Goal: Check status: Check status

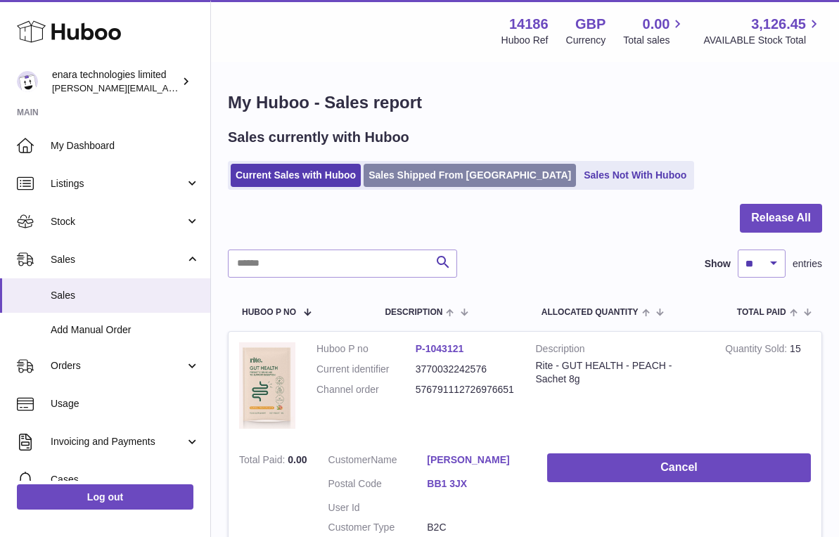
click at [413, 181] on link "Sales Shipped From [GEOGRAPHIC_DATA]" at bounding box center [470, 175] width 212 height 23
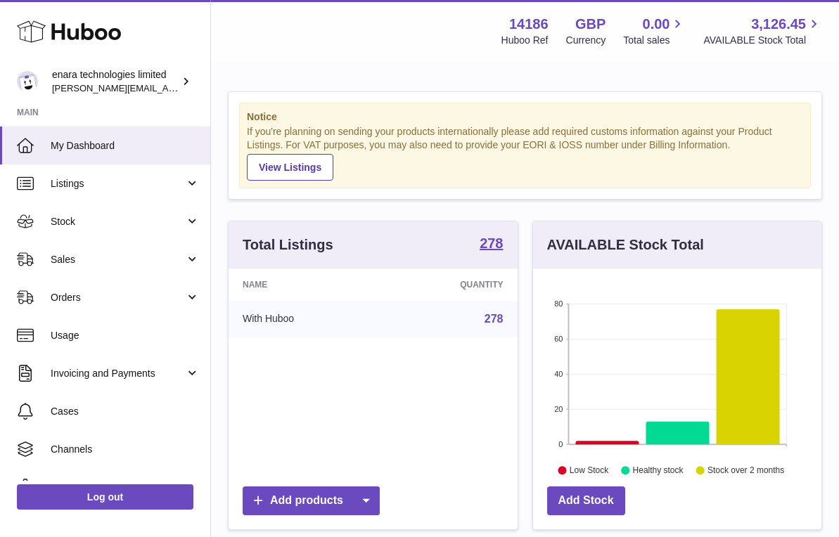
scroll to position [219, 288]
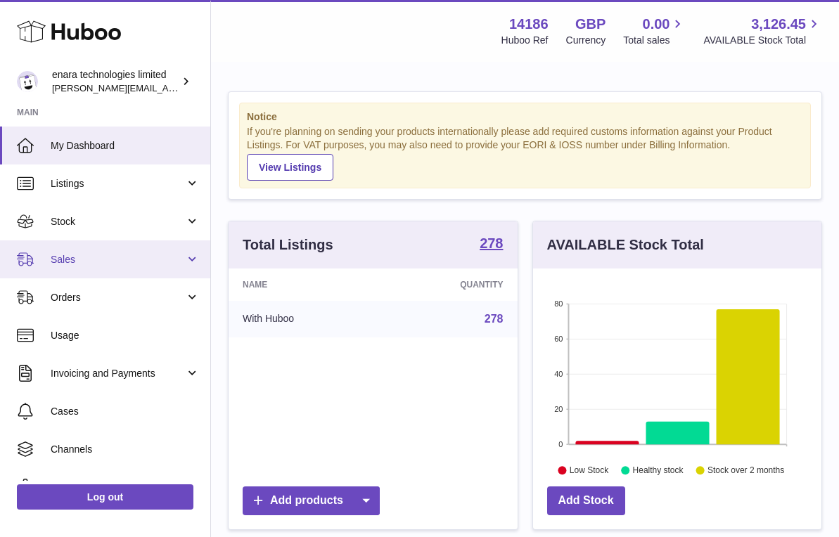
click at [160, 264] on span "Sales" at bounding box center [118, 259] width 134 height 13
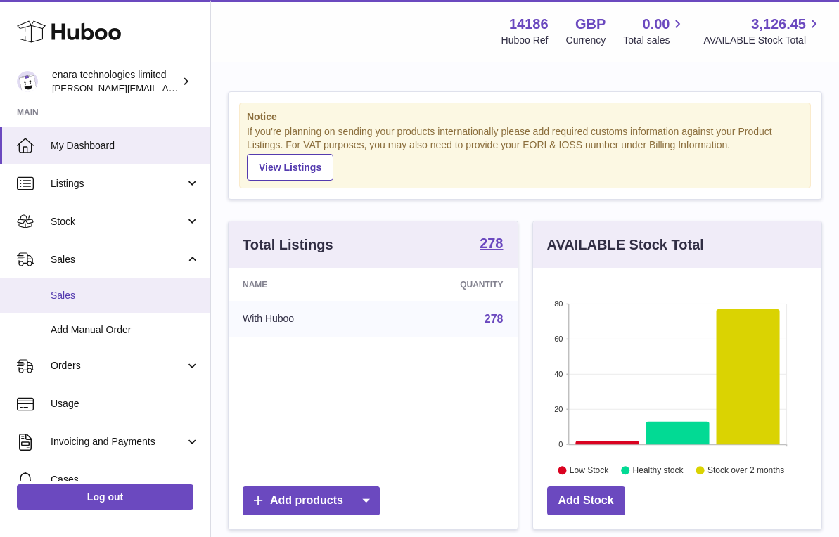
click at [130, 309] on link "Sales" at bounding box center [105, 295] width 210 height 34
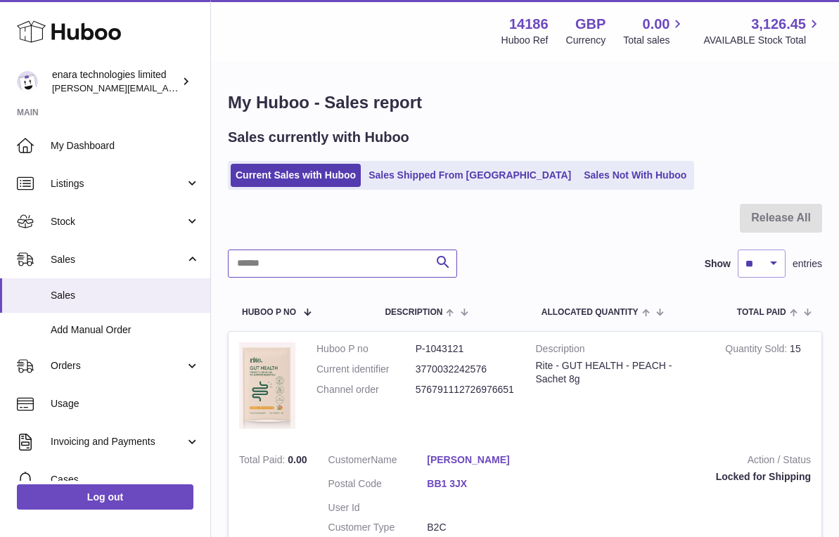
click at [400, 258] on input "text" at bounding box center [342, 264] width 229 height 28
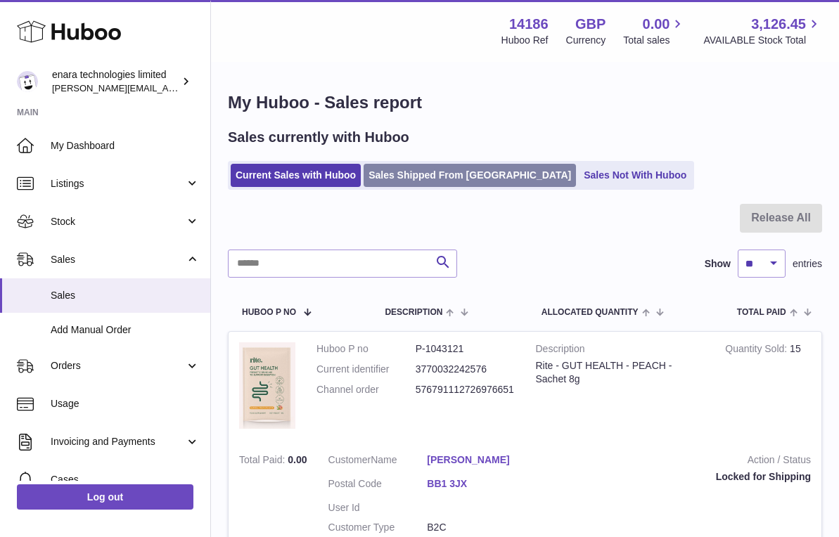
click at [441, 181] on link "Sales Shipped From [GEOGRAPHIC_DATA]" at bounding box center [470, 175] width 212 height 23
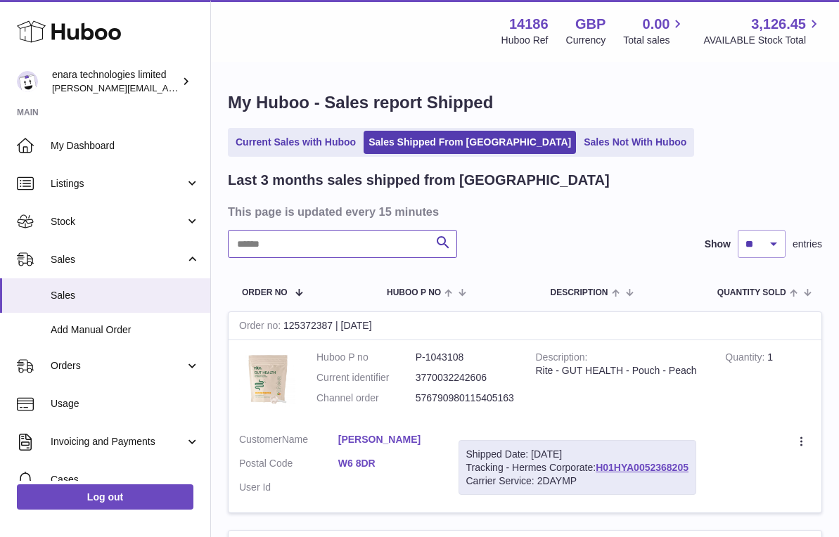
click at [357, 241] on input "text" at bounding box center [342, 244] width 229 height 28
paste input "**********"
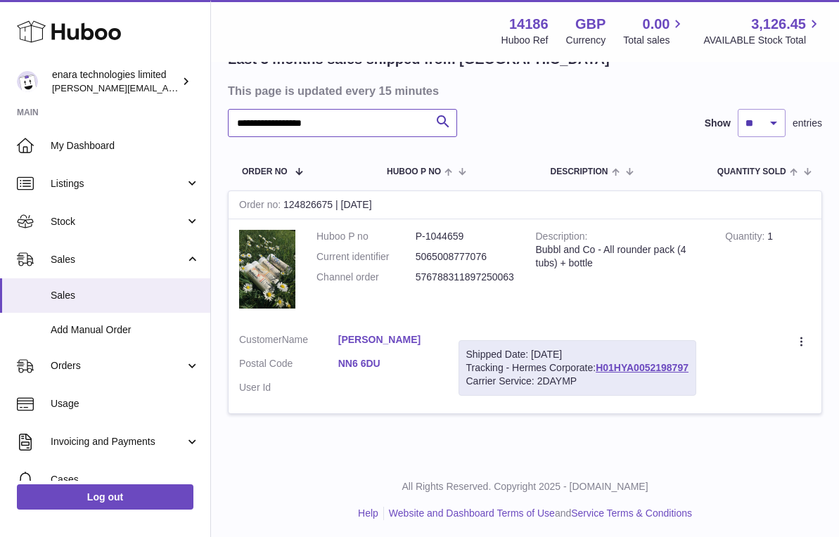
scroll to position [120, 0]
click at [476, 273] on dd "576788311897250063" at bounding box center [465, 277] width 99 height 13
copy dd "576788311897250063"
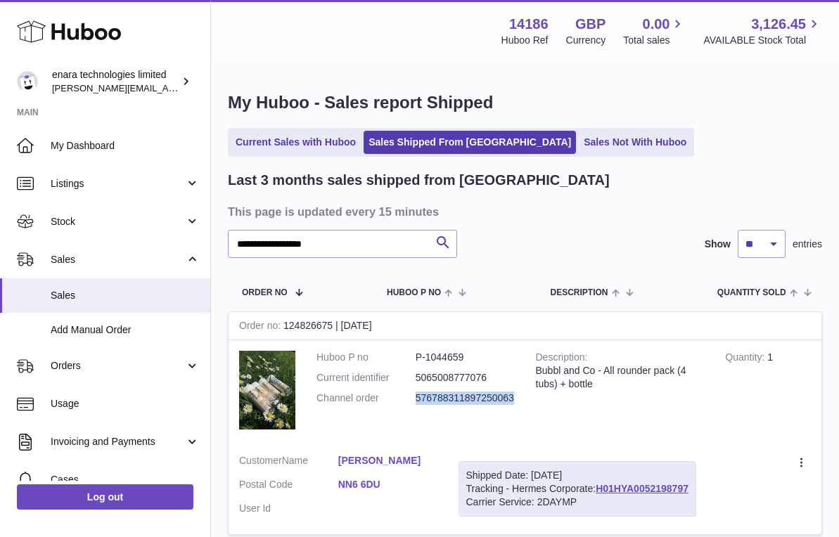
scroll to position [0, 0]
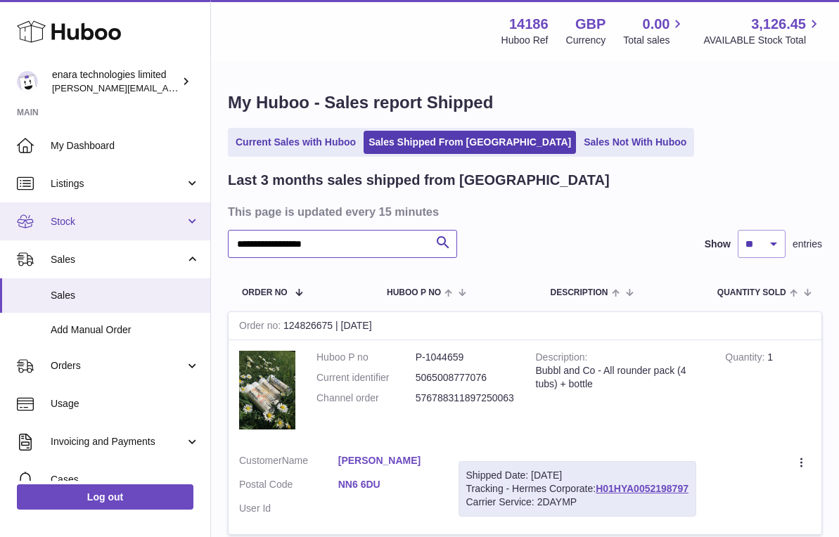
drag, startPoint x: 383, startPoint y: 250, endPoint x: 97, endPoint y: 221, distance: 287.5
click at [98, 221] on div "**********" at bounding box center [419, 331] width 839 height 662
paste input "text"
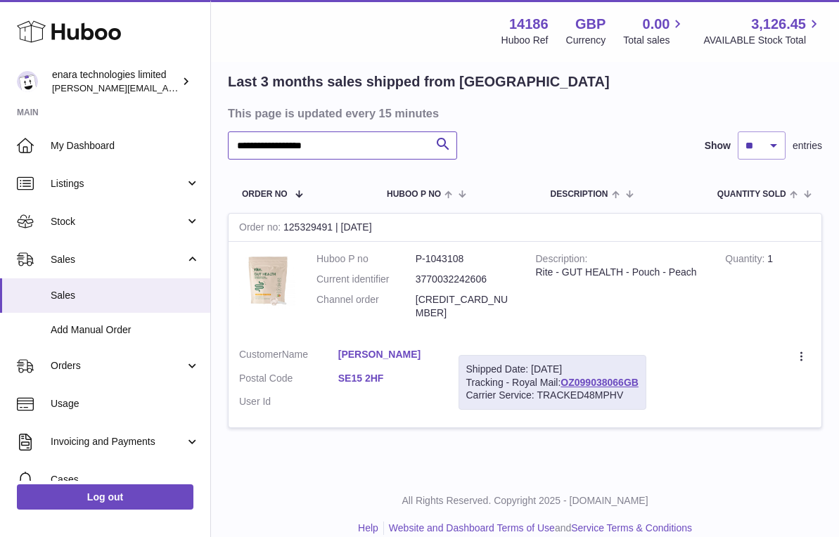
scroll to position [98, 0]
type input "**********"
drag, startPoint x: 647, startPoint y: 362, endPoint x: 565, endPoint y: 367, distance: 81.7
click at [565, 367] on div "Shipped Date: 24th Sep 2025 Tracking - Royal Mail: OZ099038066GB Carrier Servic…" at bounding box center [552, 384] width 188 height 56
copy div "OZ099038066GB"
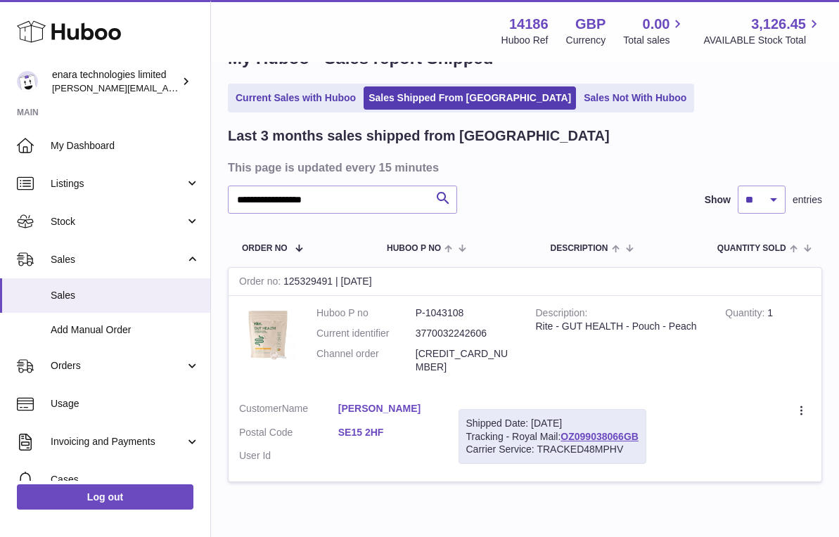
scroll to position [11, 0]
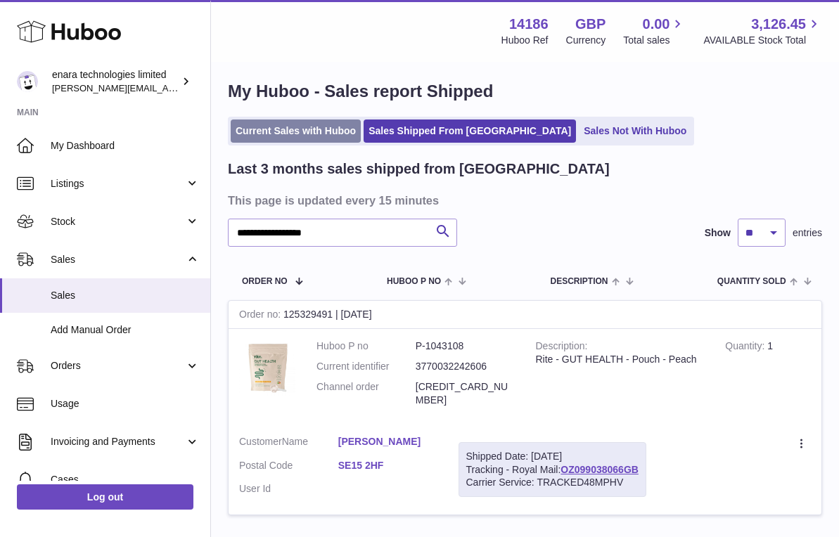
click at [327, 132] on link "Current Sales with Huboo" at bounding box center [296, 131] width 130 height 23
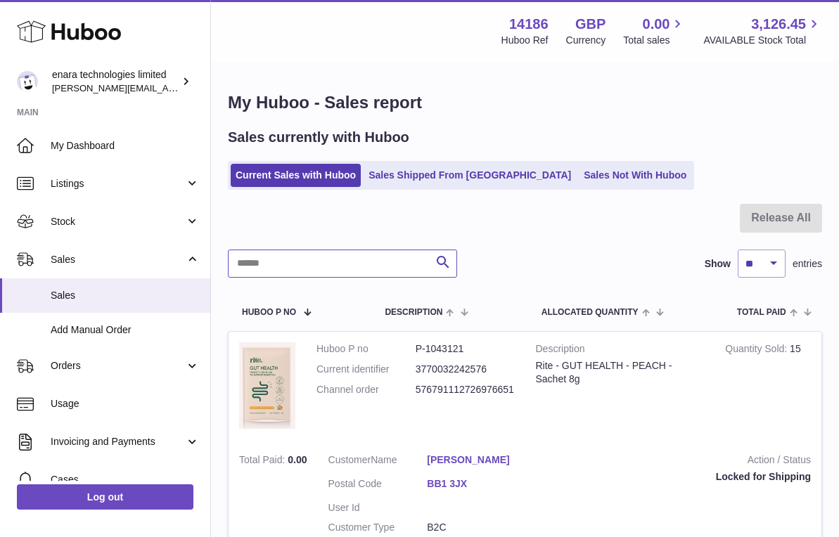
click at [391, 270] on input "text" at bounding box center [342, 264] width 229 height 28
paste input "**********"
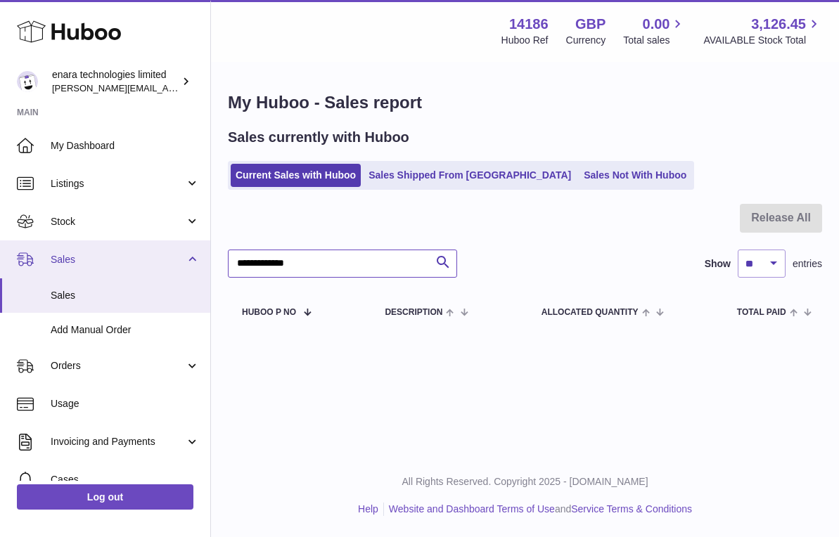
drag, startPoint x: 377, startPoint y: 259, endPoint x: 153, endPoint y: 259, distance: 224.3
click at [153, 259] on div "Huboo enara technologies limited Dee@enara.co Main My Dashboard Listings Not wi…" at bounding box center [419, 268] width 839 height 537
paste input "*****"
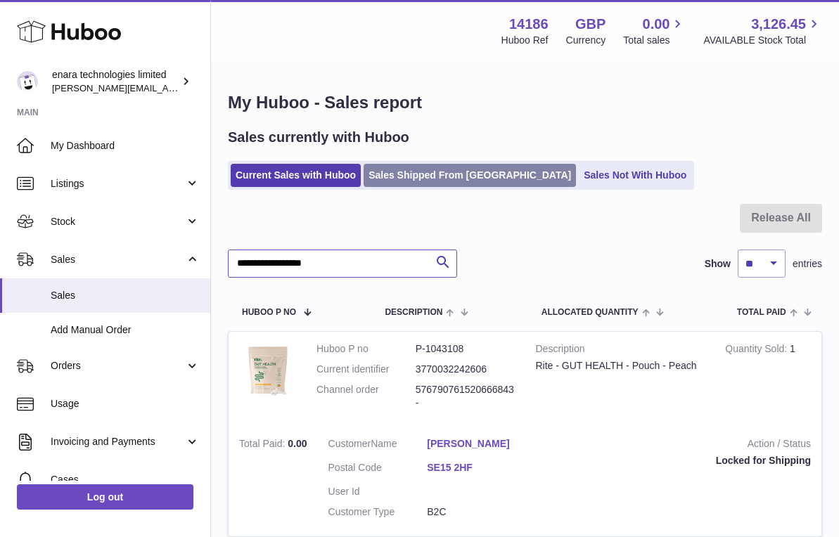
type input "**********"
click at [456, 169] on link "Sales Shipped From [GEOGRAPHIC_DATA]" at bounding box center [470, 175] width 212 height 23
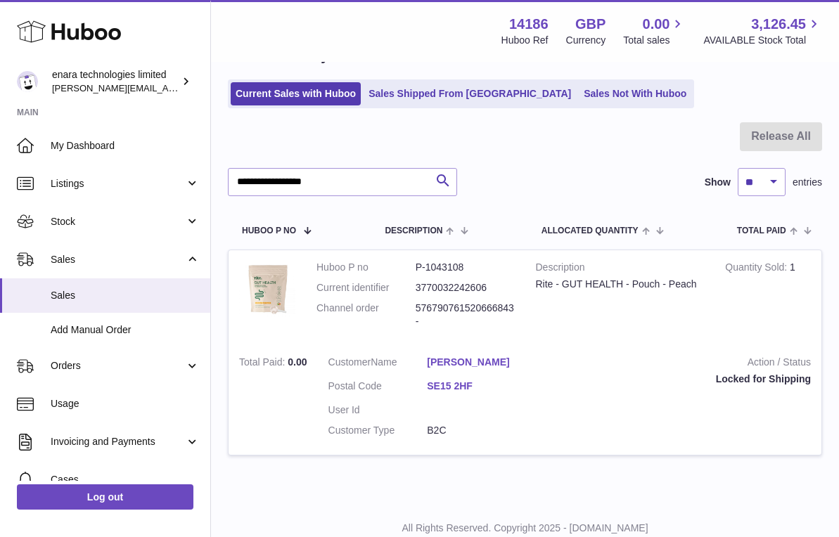
scroll to position [82, 0]
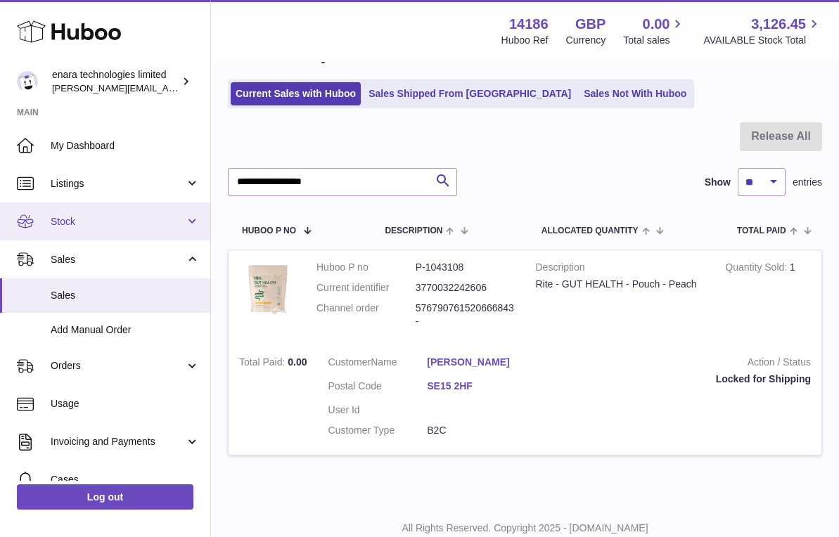
click at [188, 212] on link "Stock" at bounding box center [105, 221] width 210 height 38
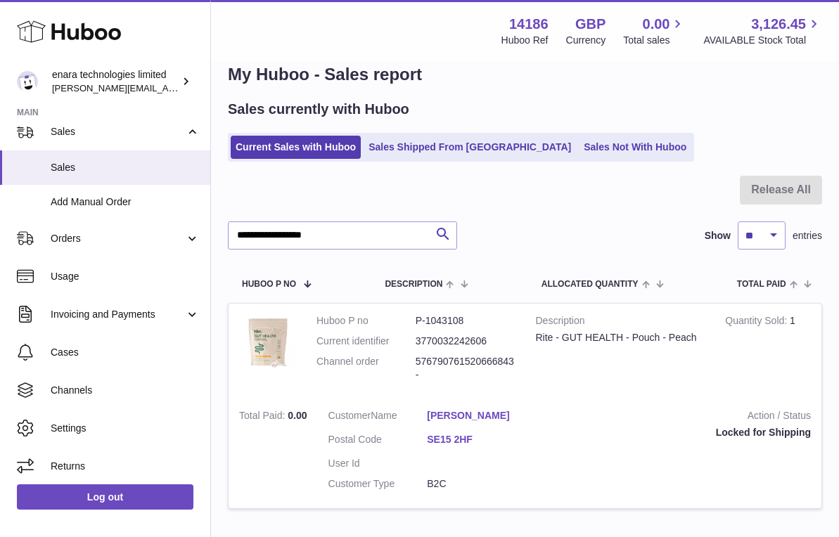
scroll to position [29, 0]
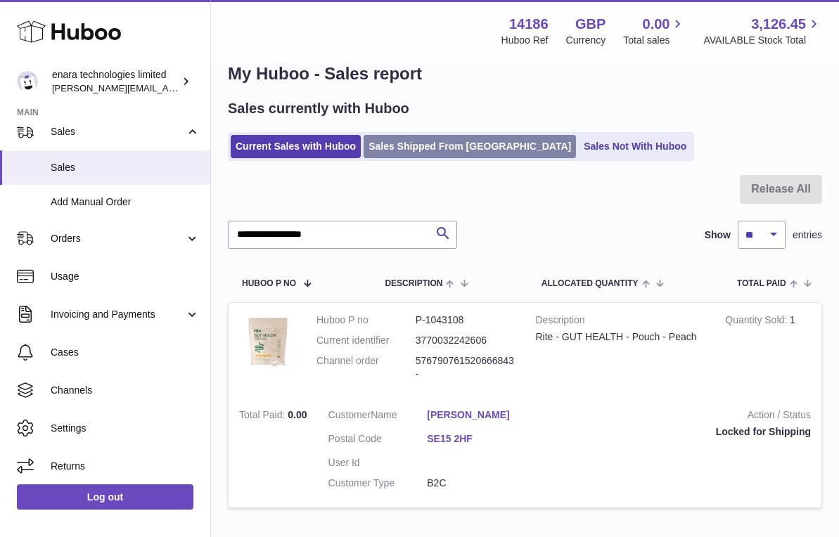
click at [439, 150] on link "Sales Shipped From [GEOGRAPHIC_DATA]" at bounding box center [470, 146] width 212 height 23
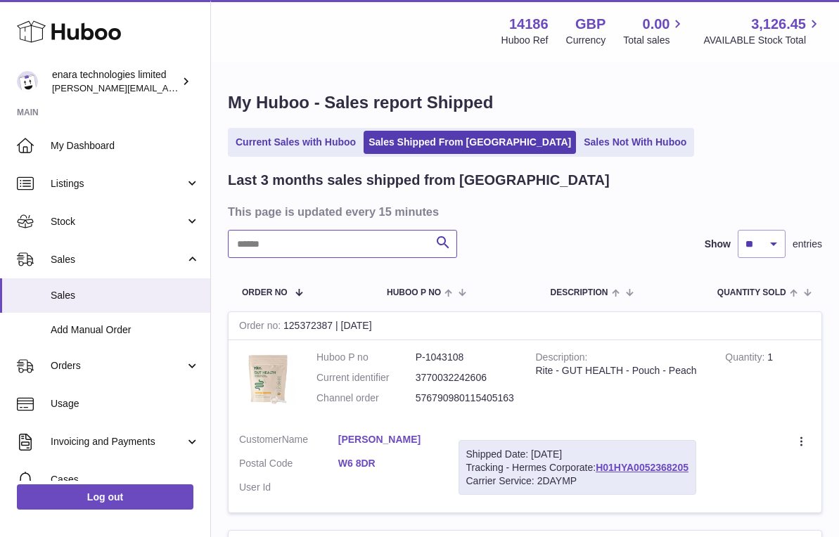
click at [354, 251] on input "text" at bounding box center [342, 244] width 229 height 28
paste input "**********"
type input "**********"
paste input "**********"
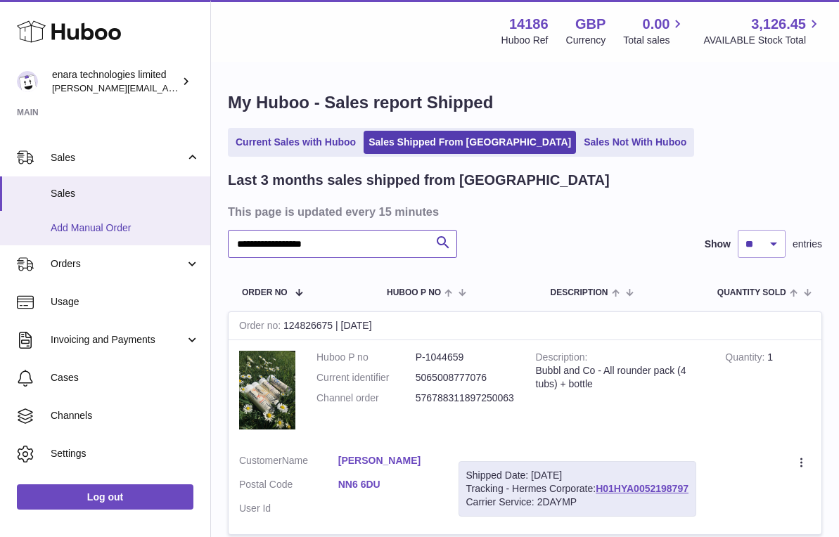
scroll to position [127, 0]
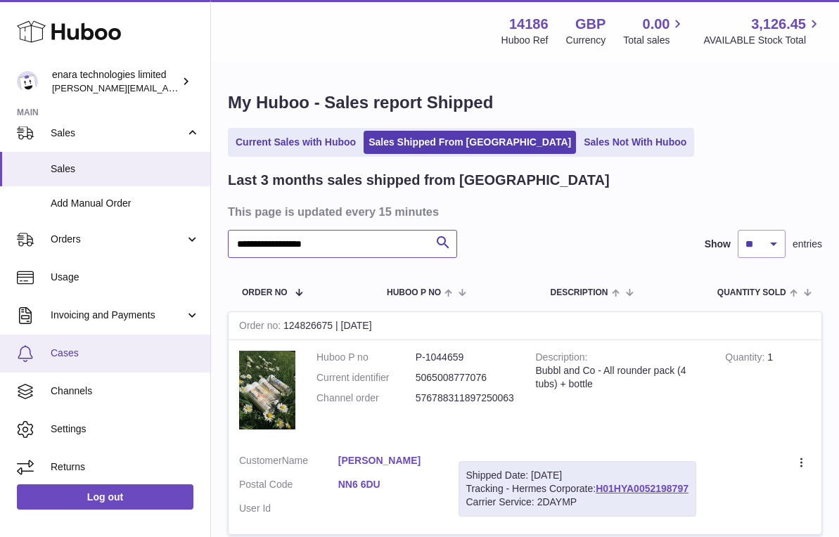
type input "**********"
click at [130, 343] on link "Cases" at bounding box center [105, 354] width 210 height 38
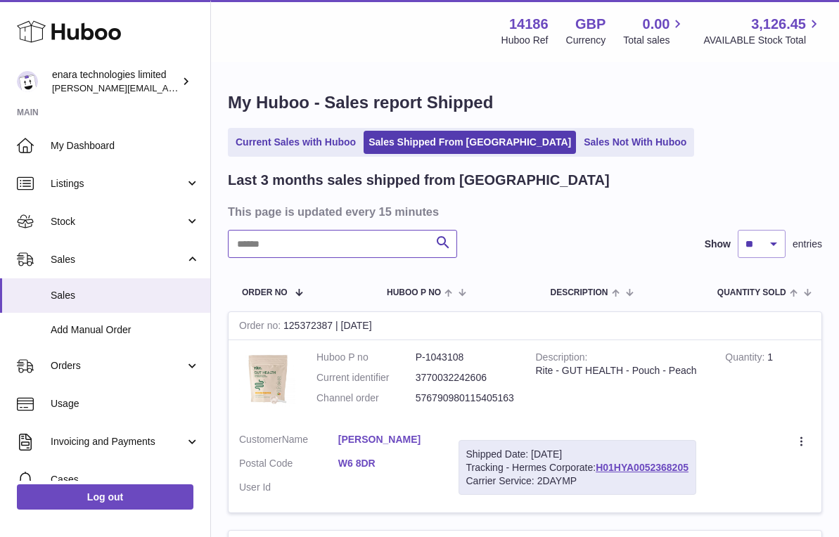
click at [345, 246] on input "text" at bounding box center [342, 244] width 229 height 28
paste input "**********"
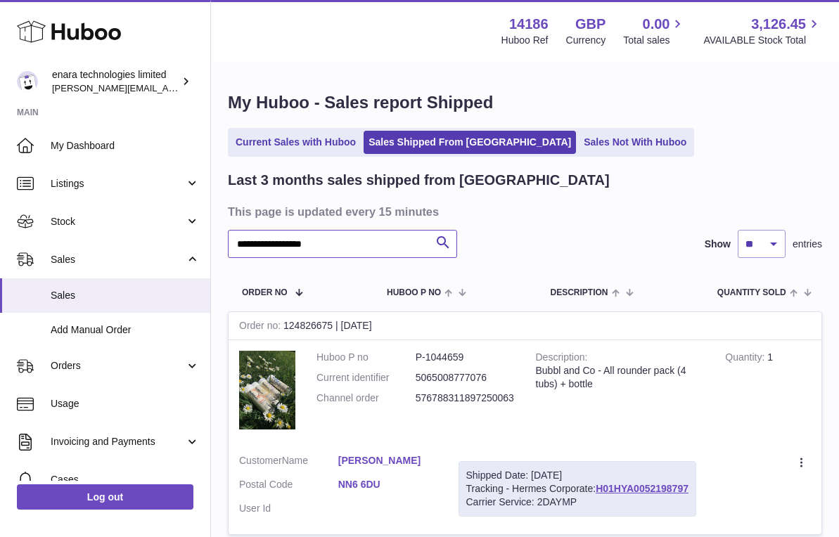
type input "**********"
drag, startPoint x: 693, startPoint y: 482, endPoint x: 602, endPoint y: 487, distance: 91.5
click at [602, 487] on div "Shipped Date: 17th Sep 2025 Tracking - Hermes Corporate: H01HYA0052198797 Carri…" at bounding box center [577, 489] width 238 height 56
copy div "H01HYA0052198797"
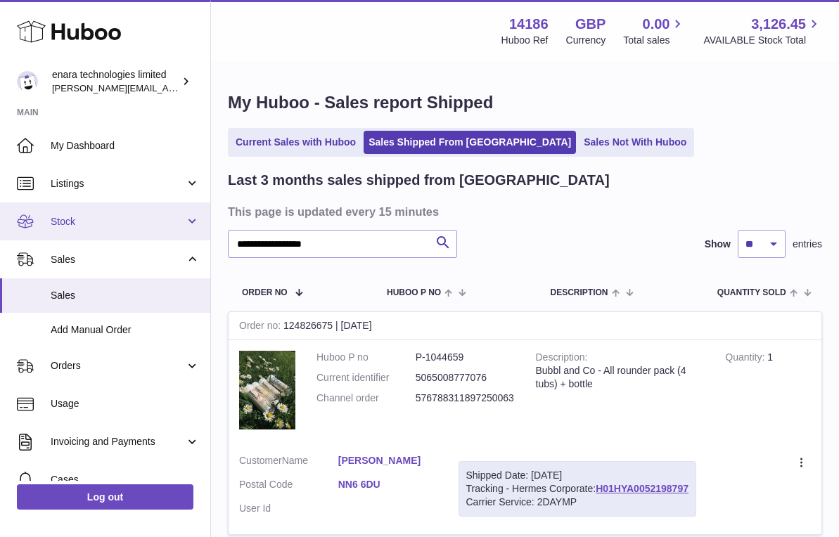
click at [125, 213] on link "Stock" at bounding box center [105, 221] width 210 height 38
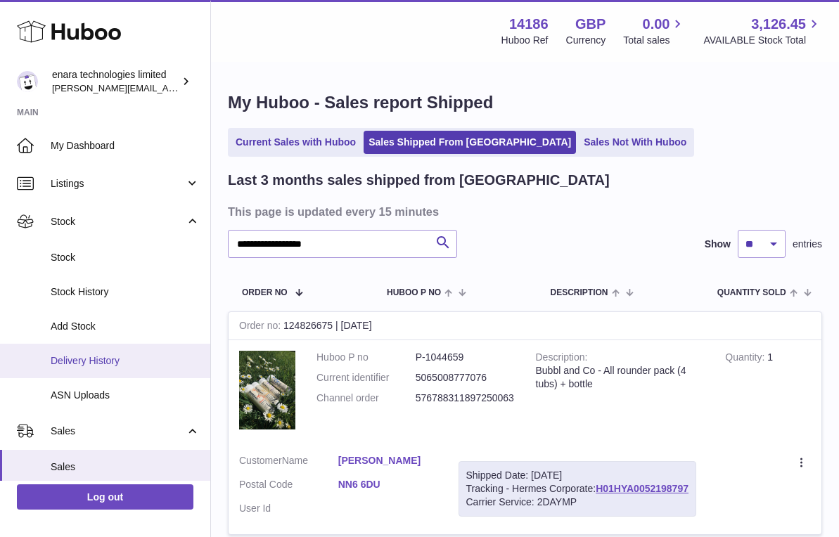
click at [120, 356] on span "Delivery History" at bounding box center [125, 360] width 149 height 13
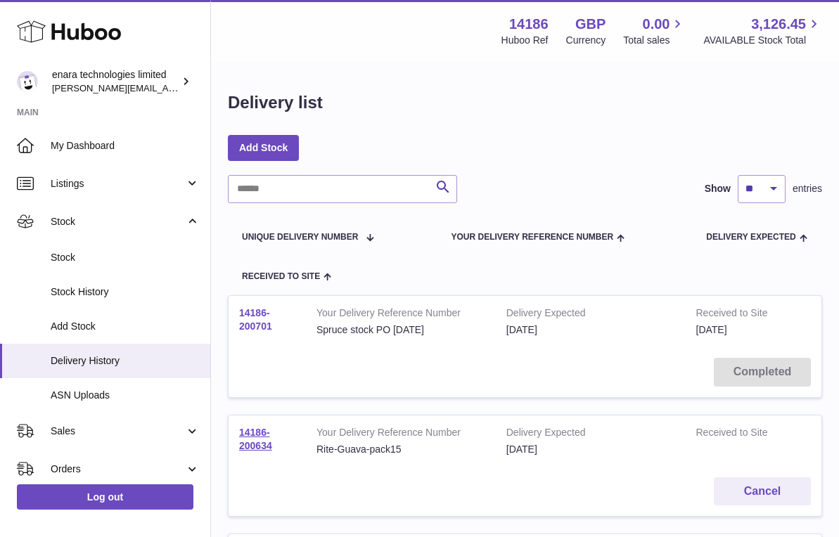
click at [259, 325] on link "14186-200701" at bounding box center [255, 319] width 33 height 25
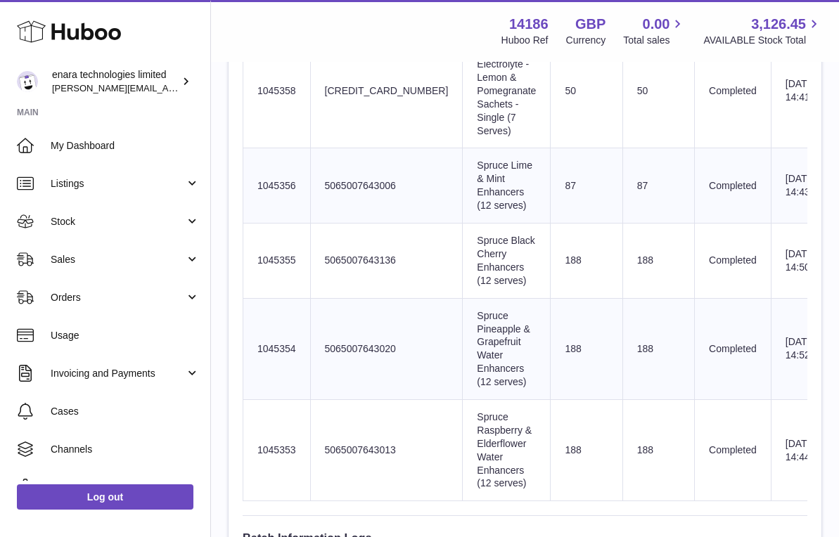
scroll to position [761, 0]
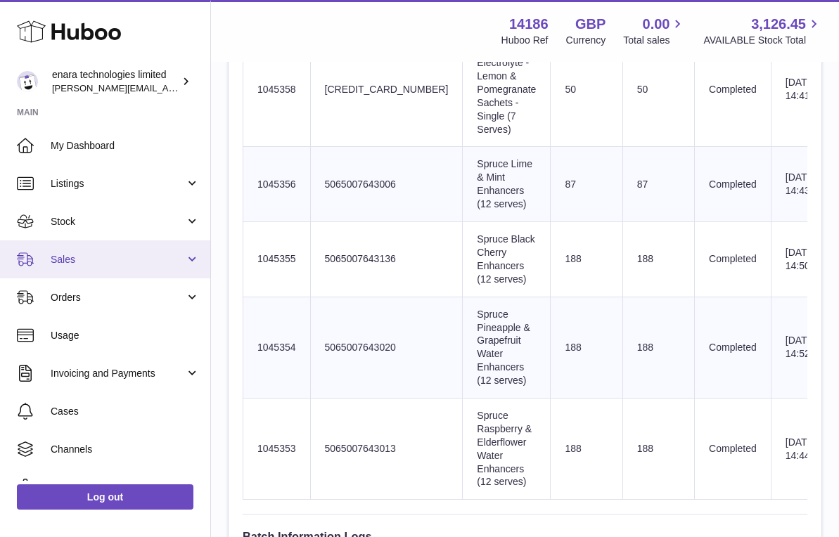
click at [141, 256] on span "Sales" at bounding box center [118, 259] width 134 height 13
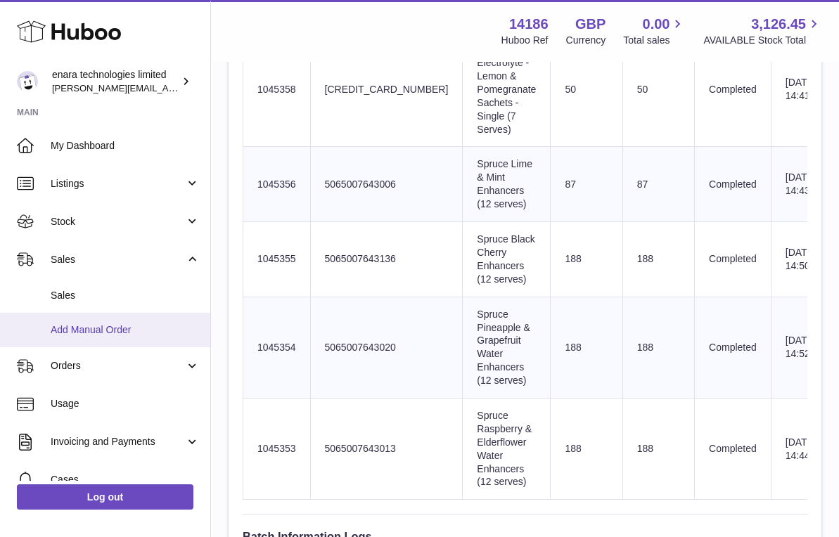
click at [133, 323] on span "Add Manual Order" at bounding box center [125, 329] width 149 height 13
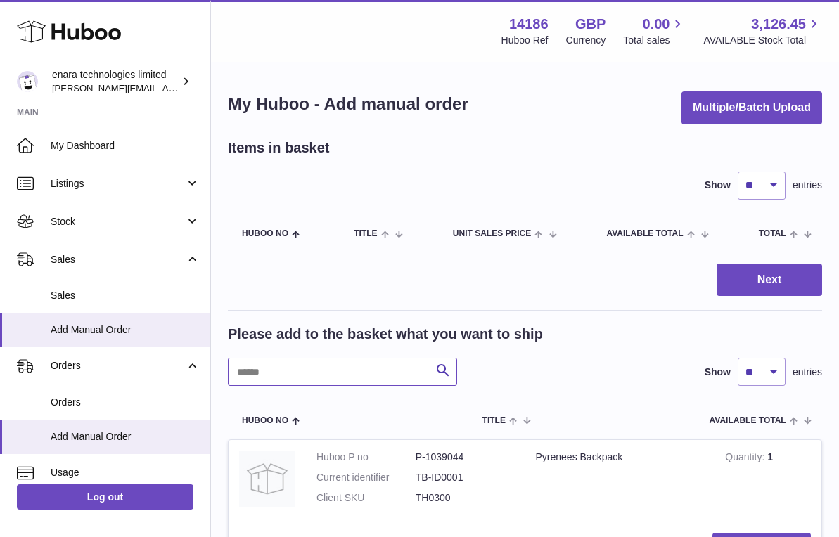
click at [368, 375] on input "text" at bounding box center [342, 372] width 229 height 28
type input "******"
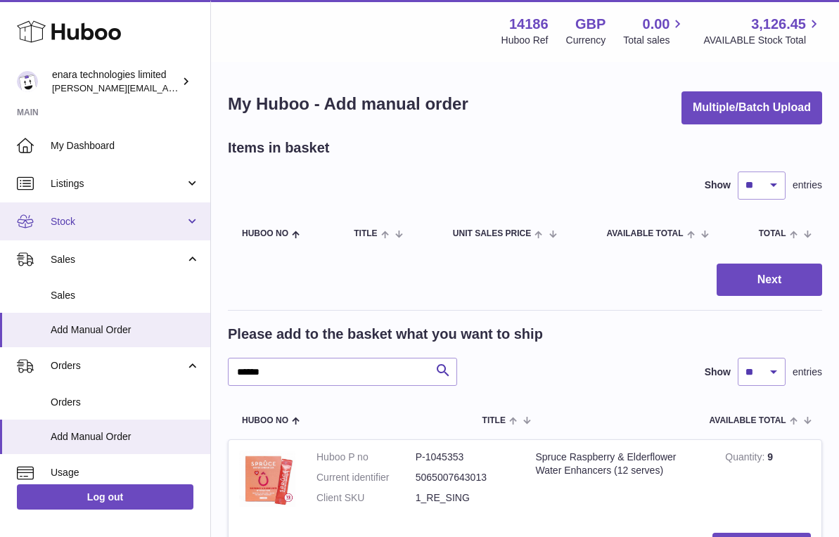
click at [167, 215] on span "Stock" at bounding box center [118, 221] width 134 height 13
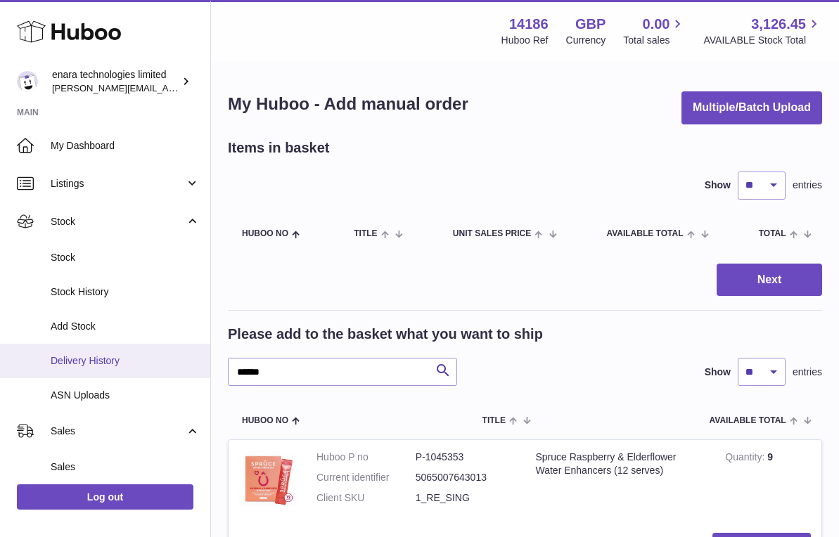
click at [141, 349] on link "Delivery History" at bounding box center [105, 361] width 210 height 34
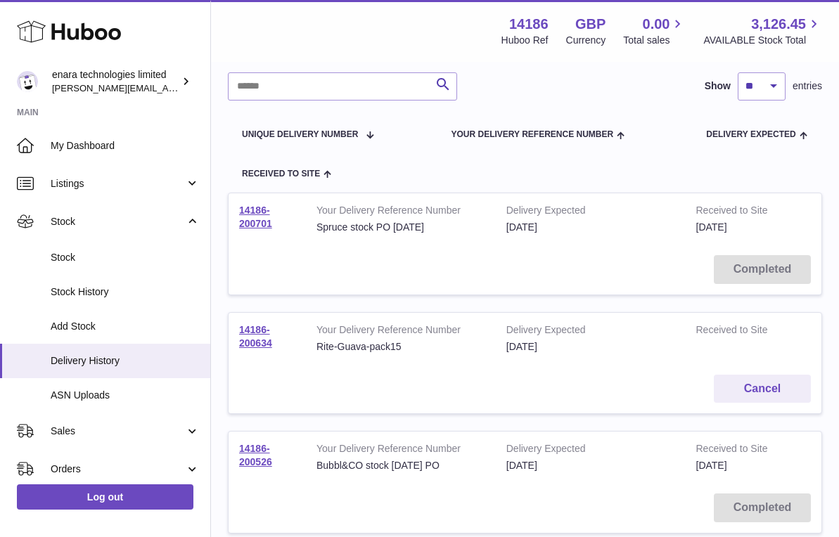
scroll to position [106, 0]
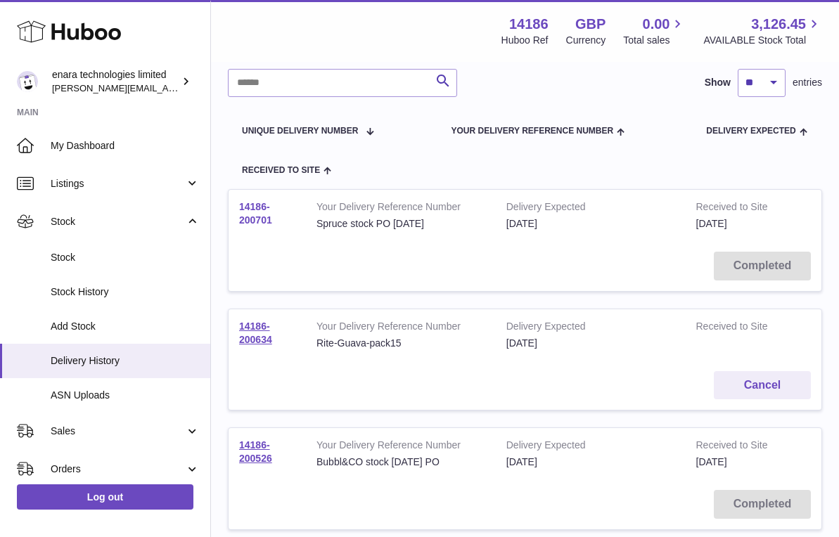
click at [264, 218] on link "14186-200701" at bounding box center [255, 213] width 33 height 25
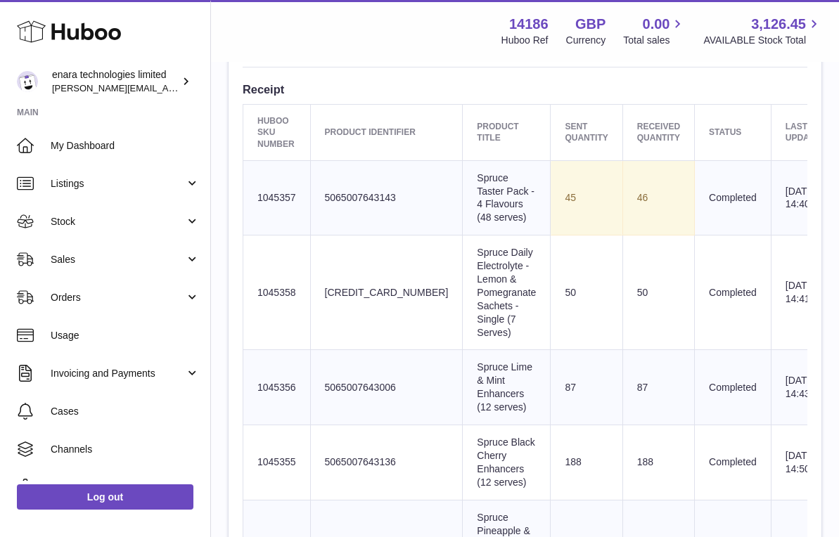
scroll to position [556, 0]
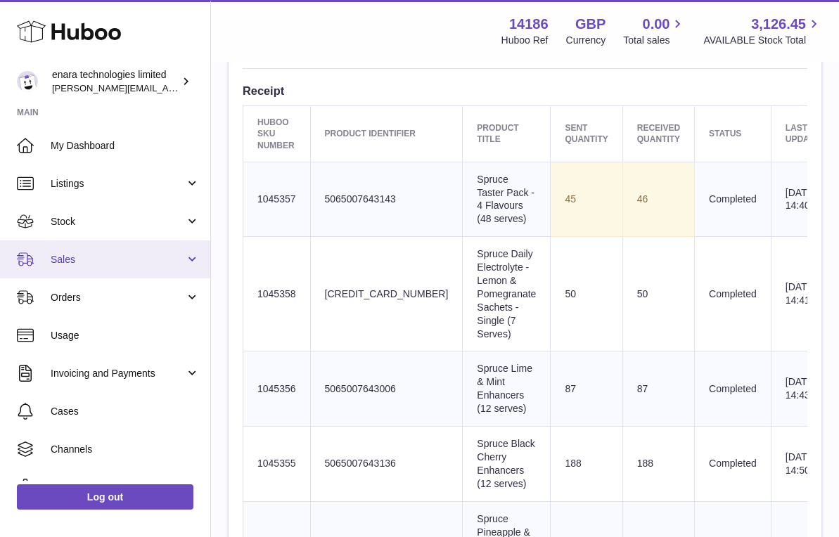
click at [160, 255] on span "Sales" at bounding box center [118, 259] width 134 height 13
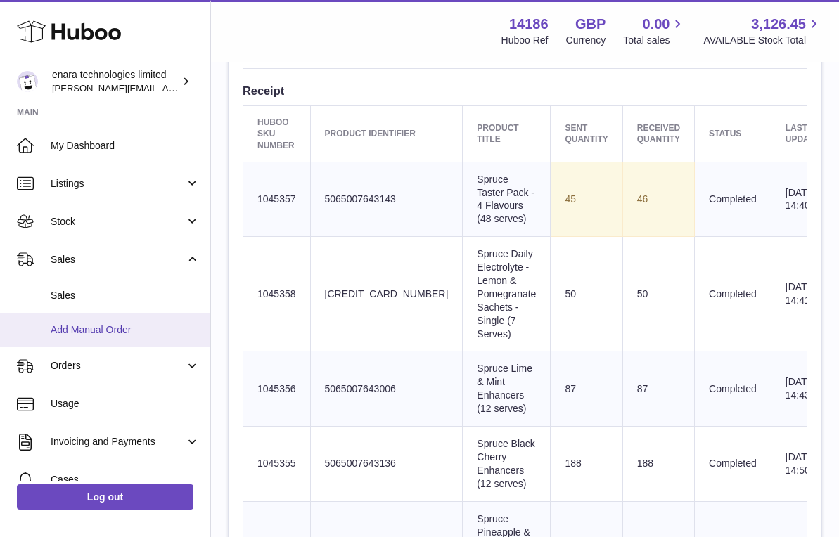
click at [142, 324] on span "Add Manual Order" at bounding box center [125, 329] width 149 height 13
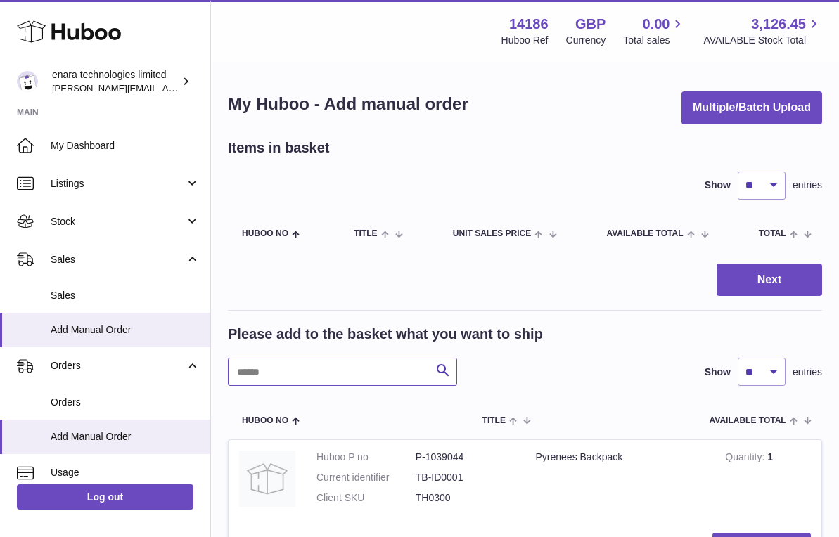
click at [405, 365] on input "text" at bounding box center [342, 372] width 229 height 28
type input "******"
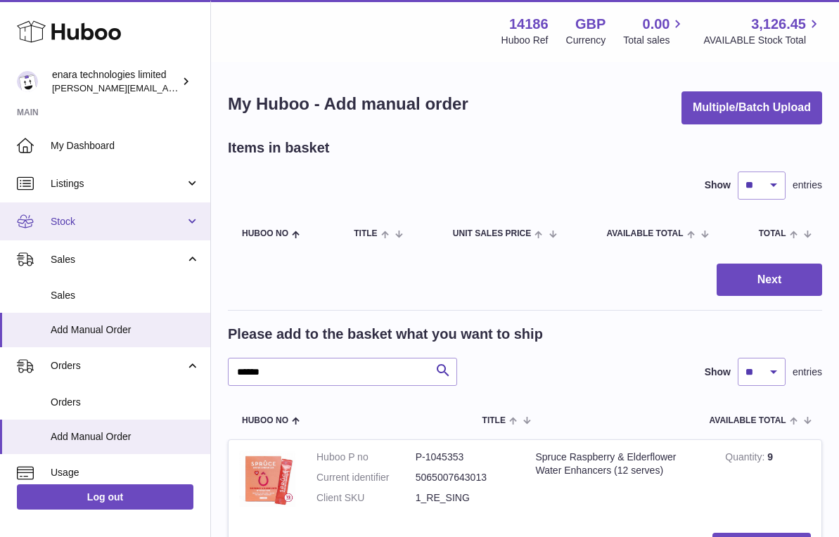
click at [109, 220] on span "Stock" at bounding box center [118, 221] width 134 height 13
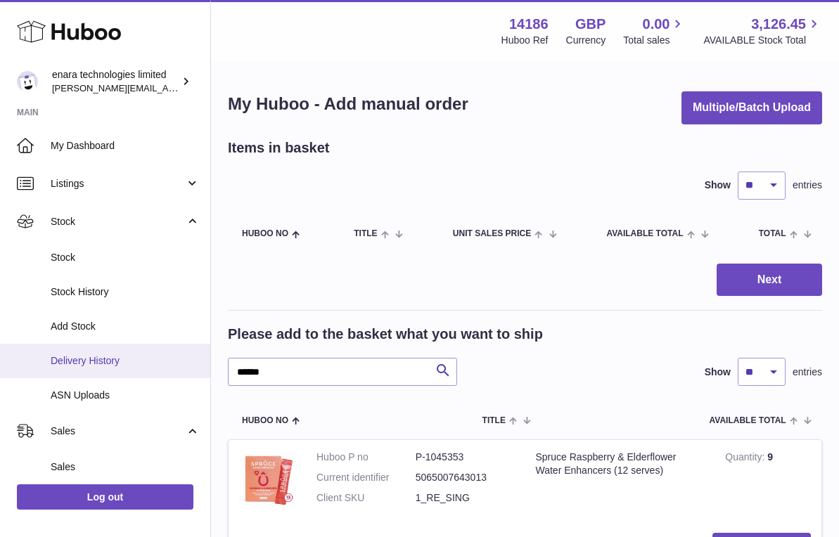
click at [120, 360] on span "Delivery History" at bounding box center [125, 360] width 149 height 13
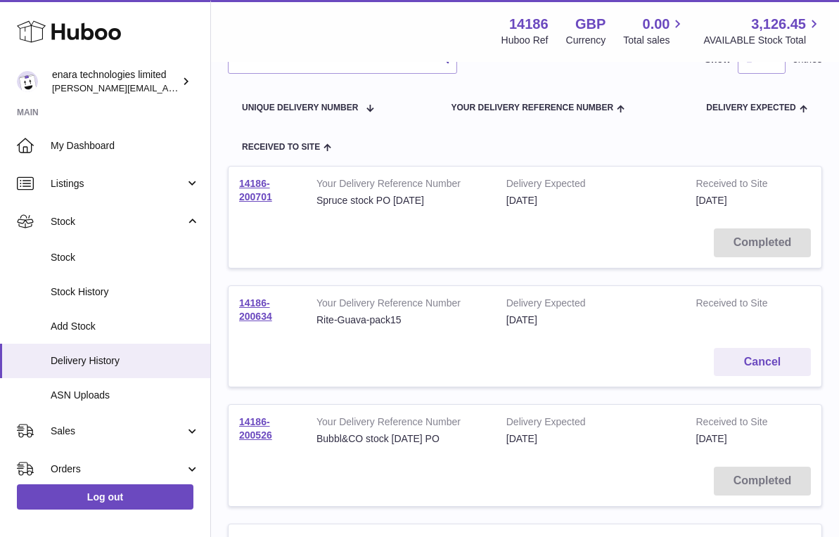
scroll to position [138, 0]
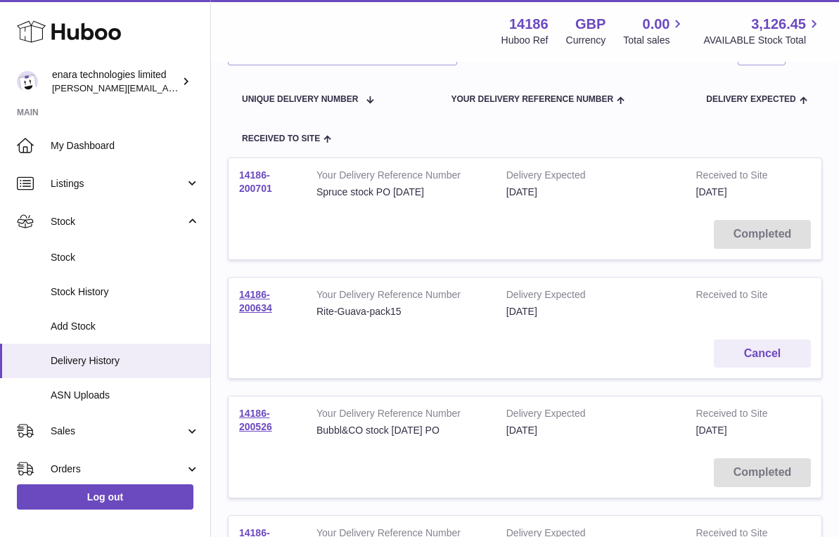
click at [257, 181] on link "14186-200701" at bounding box center [255, 181] width 33 height 25
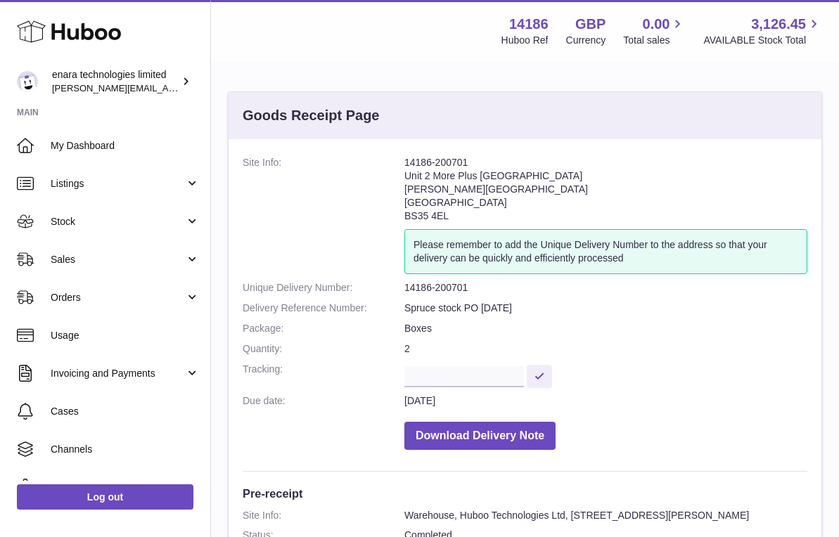
drag, startPoint x: 473, startPoint y: 157, endPoint x: 404, endPoint y: 158, distance: 68.9
click at [404, 158] on address "14186-200701 Unit 2 More Plus Central Park Hudson Ave Severn Beach BS35 4EL" at bounding box center [605, 192] width 403 height 73
copy address "14186-200701"
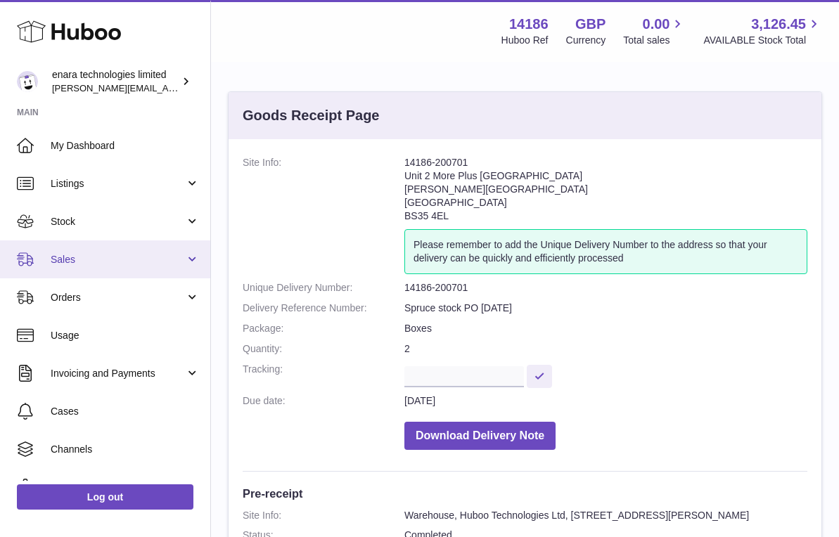
click at [142, 266] on link "Sales" at bounding box center [105, 259] width 210 height 38
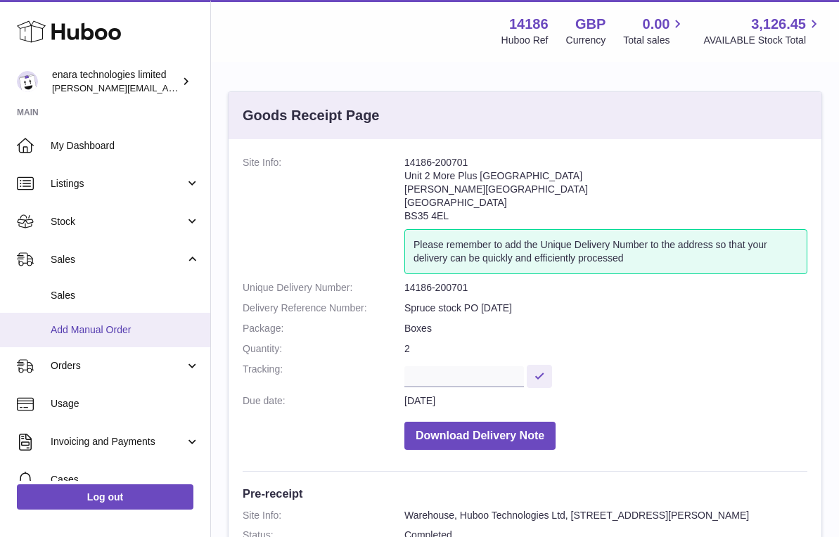
click at [139, 323] on span "Add Manual Order" at bounding box center [125, 329] width 149 height 13
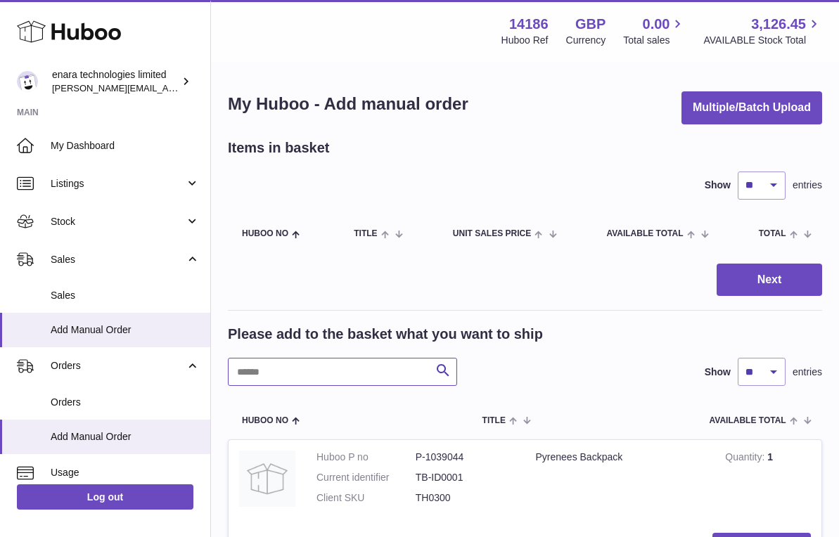
click at [383, 370] on input "text" at bounding box center [342, 372] width 229 height 28
type input "******"
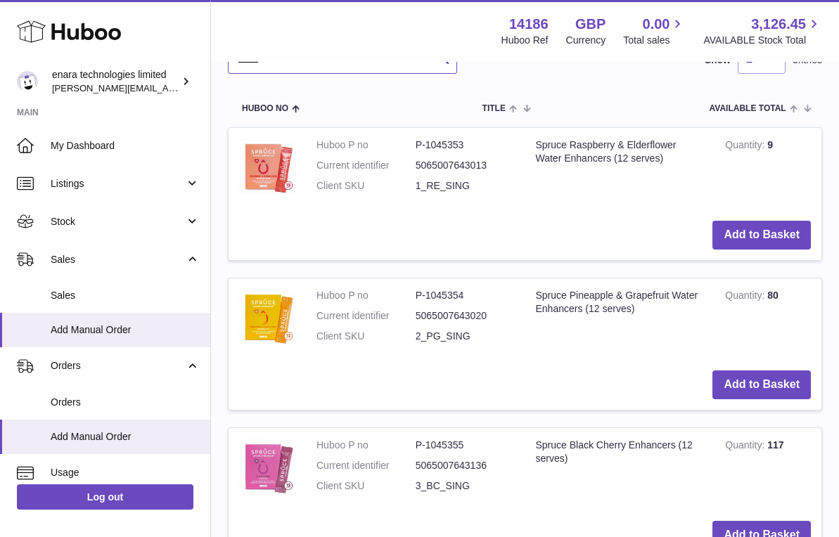
scroll to position [322, 0]
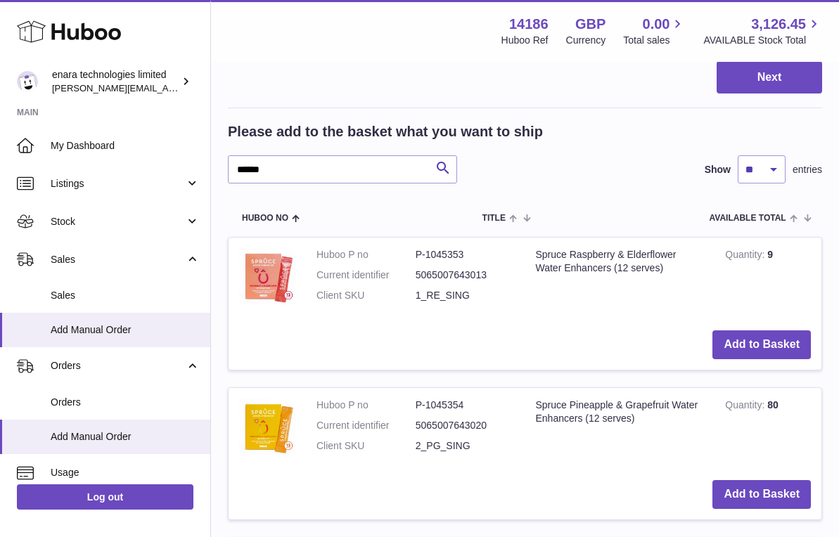
scroll to position [205, 0]
